Goal: Task Accomplishment & Management: Use online tool/utility

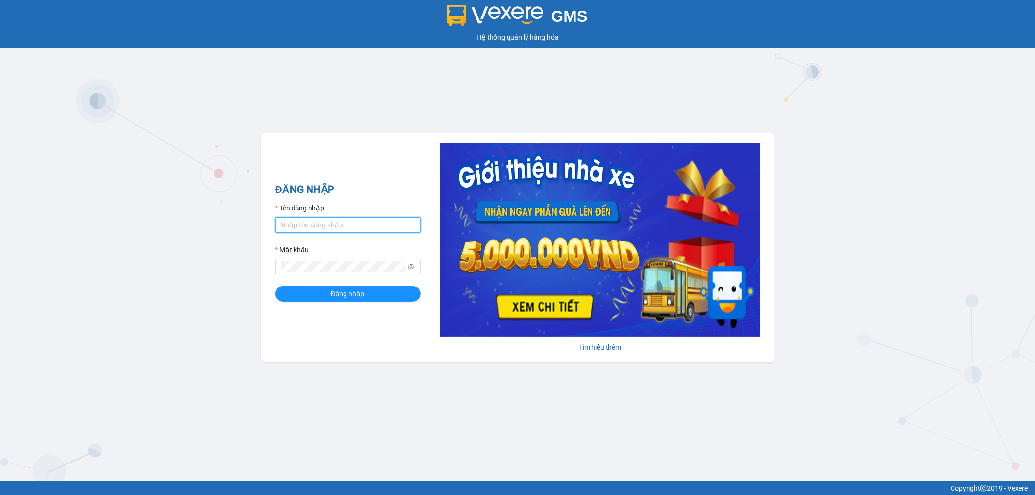
click at [302, 227] on input "Tên đăng nhập" at bounding box center [348, 225] width 146 height 16
type input "khanhlinh.dongphuoc"
click at [282, 296] on button "Đăng nhập" at bounding box center [348, 294] width 146 height 16
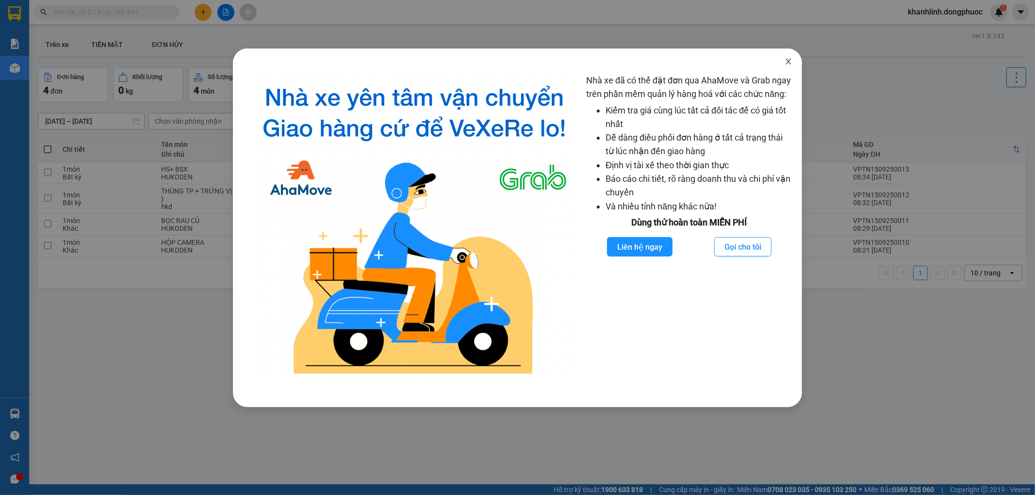
click at [787, 62] on icon "close" at bounding box center [789, 62] width 8 height 8
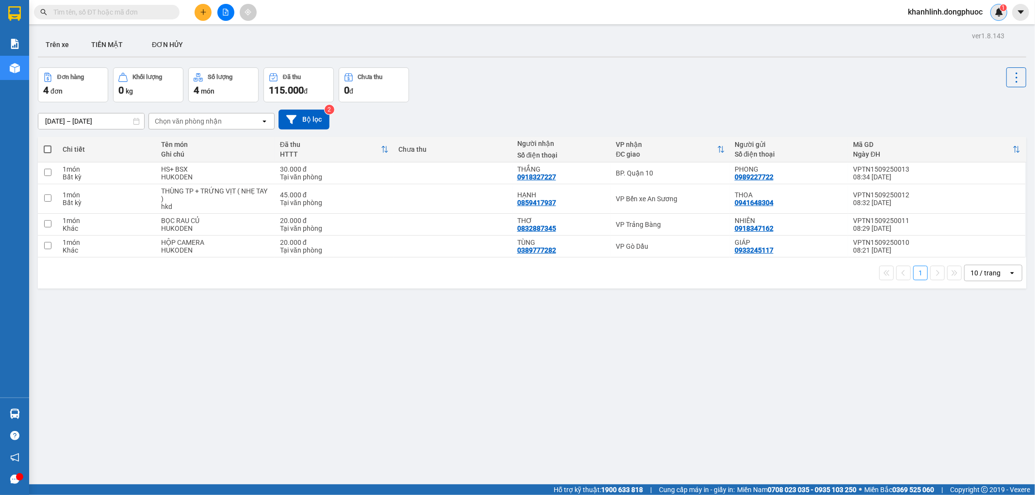
click at [997, 12] on img at bounding box center [999, 12] width 9 height 9
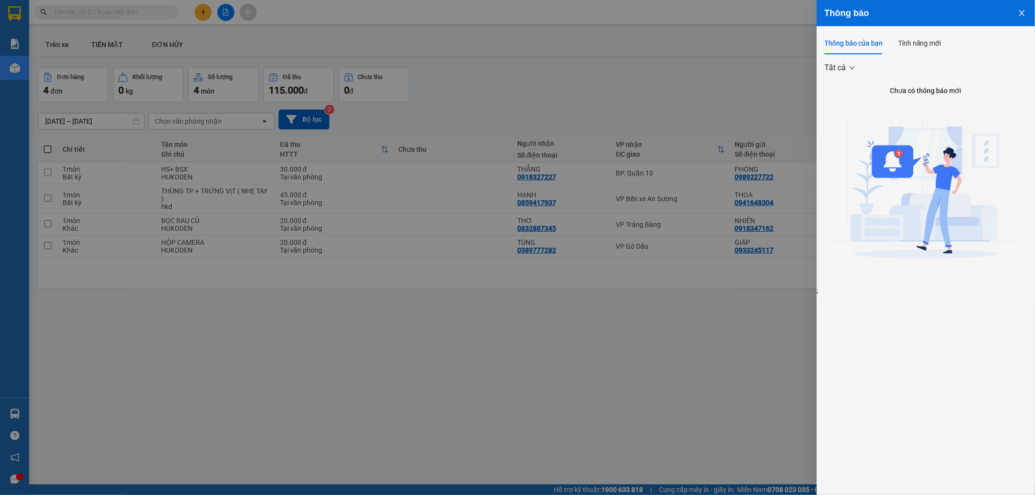
click at [1021, 14] on icon "close" at bounding box center [1021, 13] width 5 height 6
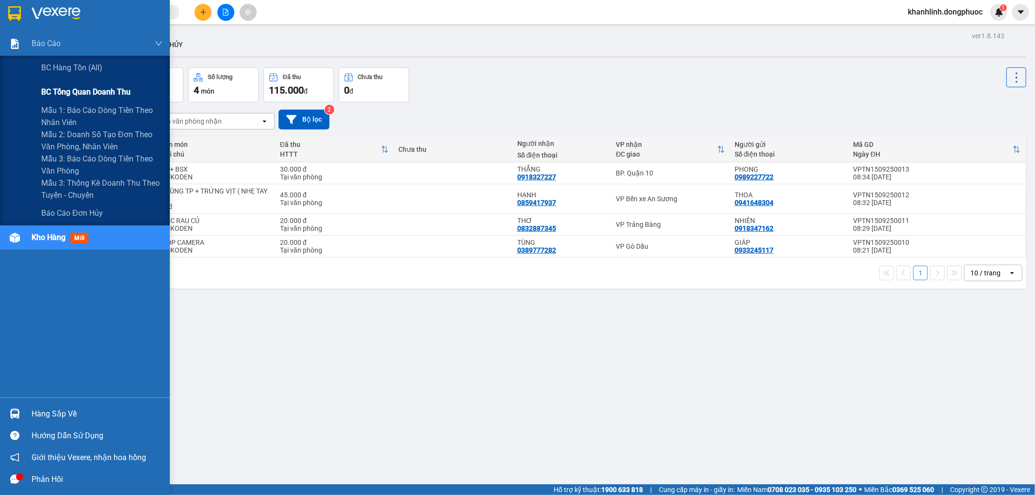
click at [76, 93] on span "BC tổng quan doanh thu" at bounding box center [85, 92] width 89 height 12
